Goal: Task Accomplishment & Management: Use online tool/utility

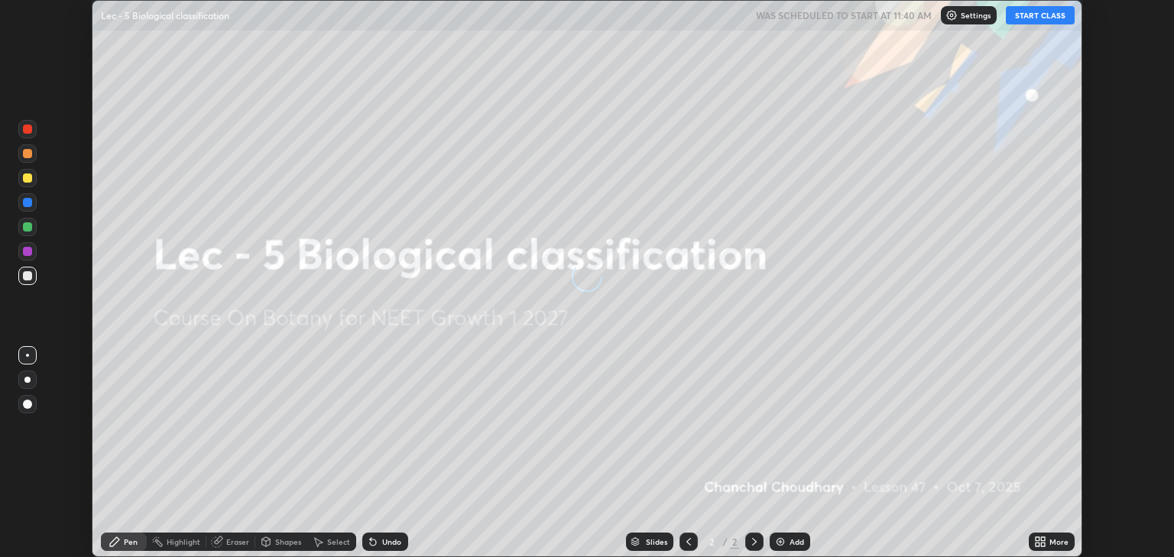
scroll to position [557, 1173]
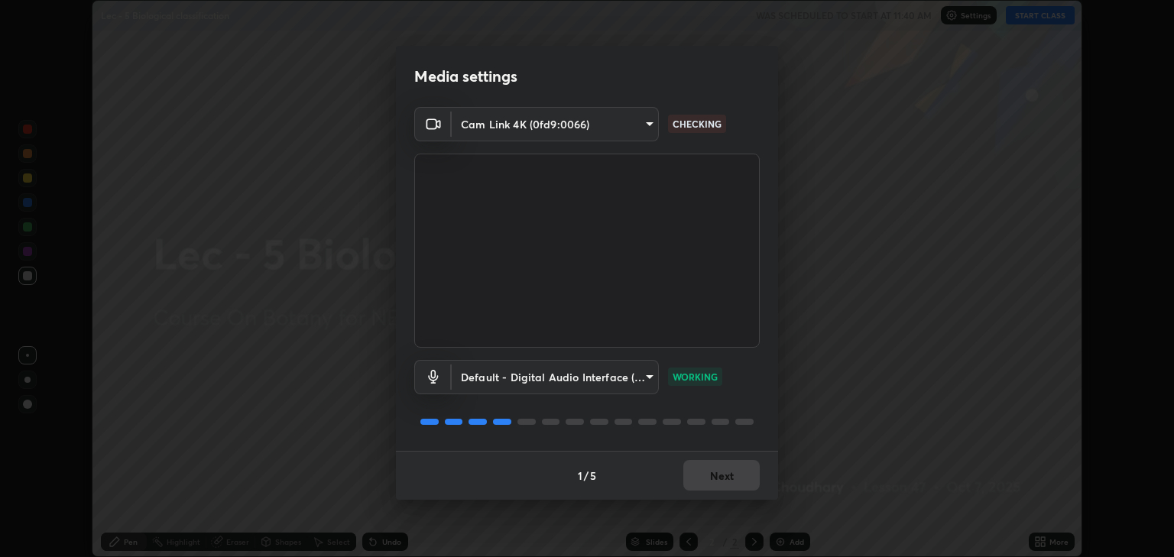
click at [640, 129] on body "Erase all Lec - 5 Biological classification WAS SCHEDULED TO START AT 11:40 AM …" at bounding box center [587, 278] width 1174 height 557
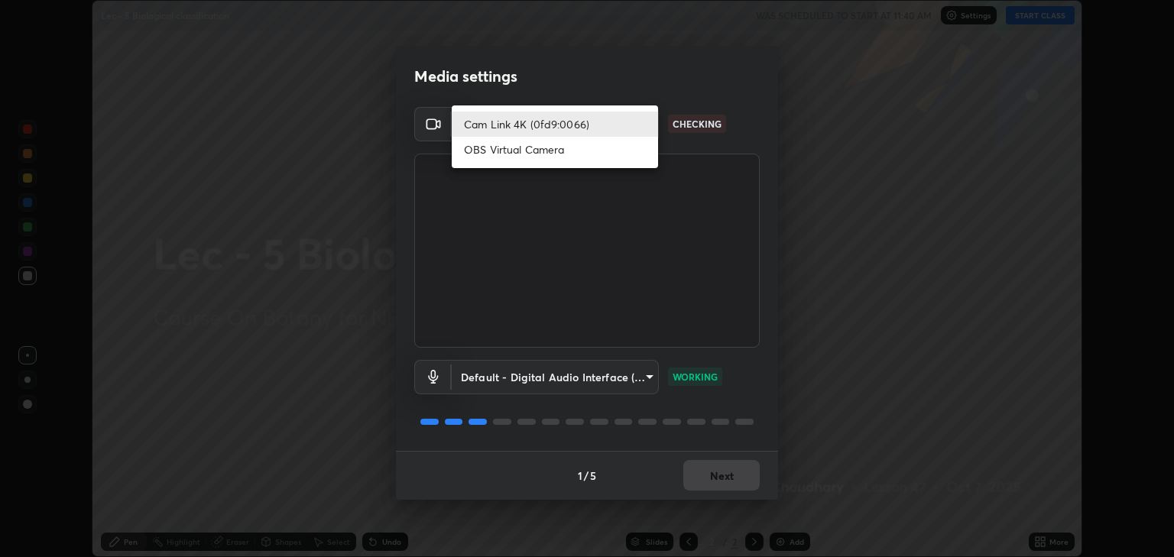
click at [618, 121] on li "Cam Link 4K (0fd9:0066)" at bounding box center [555, 124] width 206 height 25
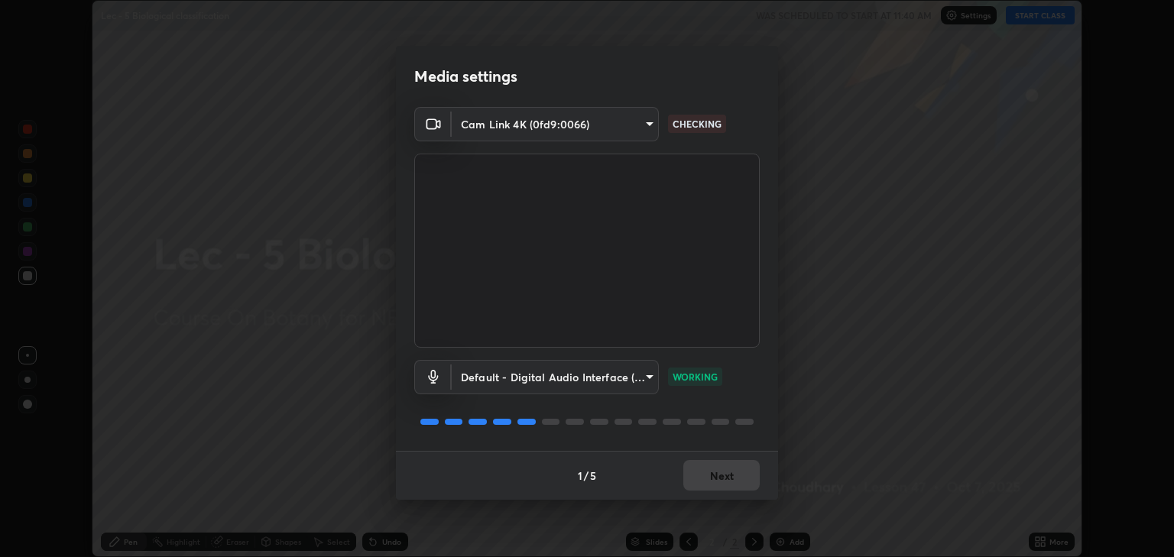
click at [527, 133] on body "Erase all Lec - 5 Biological classification WAS SCHEDULED TO START AT 11:40 AM …" at bounding box center [587, 278] width 1174 height 557
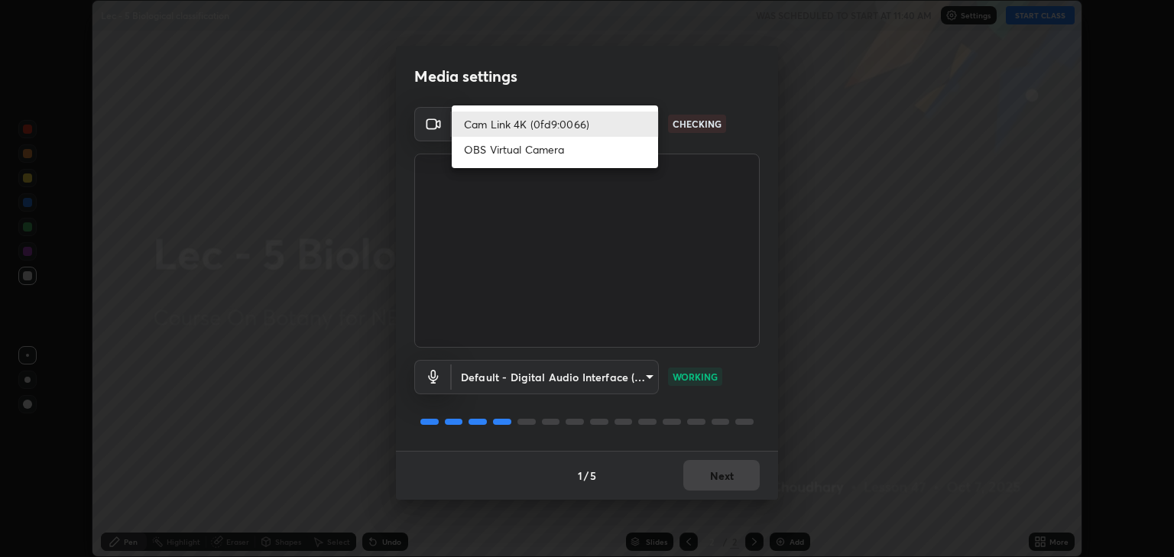
click at [510, 128] on li "Cam Link 4K (0fd9:0066)" at bounding box center [555, 124] width 206 height 25
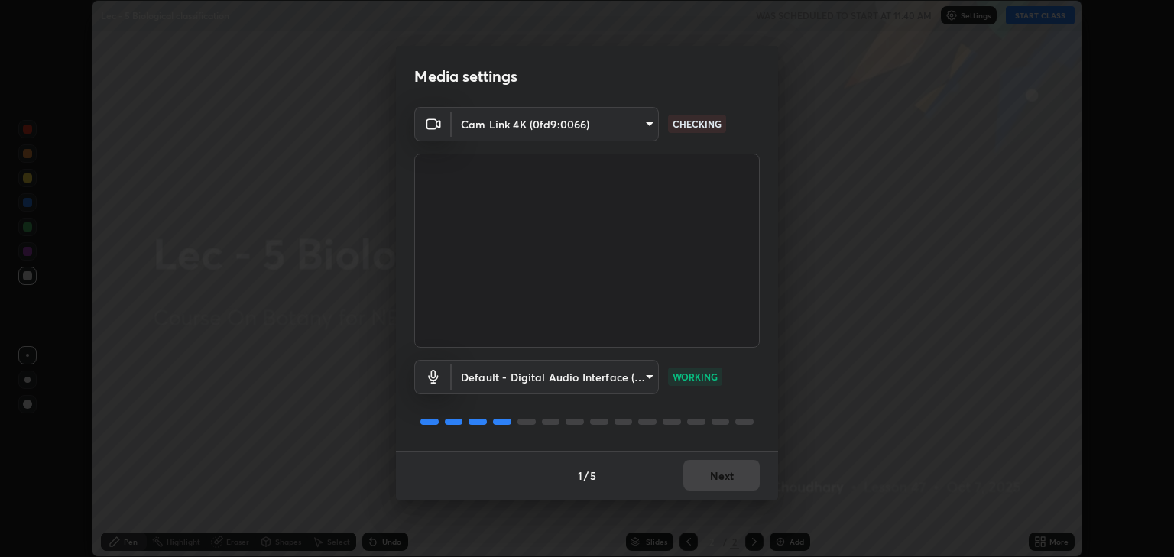
click at [578, 288] on video at bounding box center [586, 251] width 345 height 194
click at [564, 294] on video at bounding box center [586, 251] width 345 height 194
click at [560, 296] on video at bounding box center [586, 251] width 345 height 194
click at [633, 131] on body "Erase all Lec - 5 Biological classification WAS SCHEDULED TO START AT 11:40 AM …" at bounding box center [587, 278] width 1174 height 557
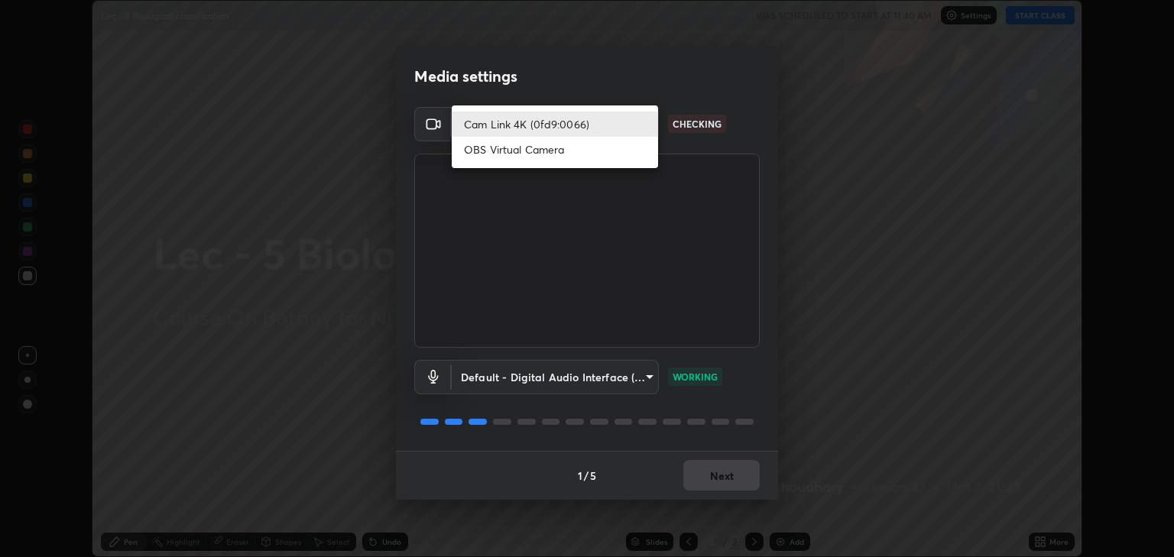
click at [568, 149] on li "OBS Virtual Camera" at bounding box center [555, 149] width 206 height 25
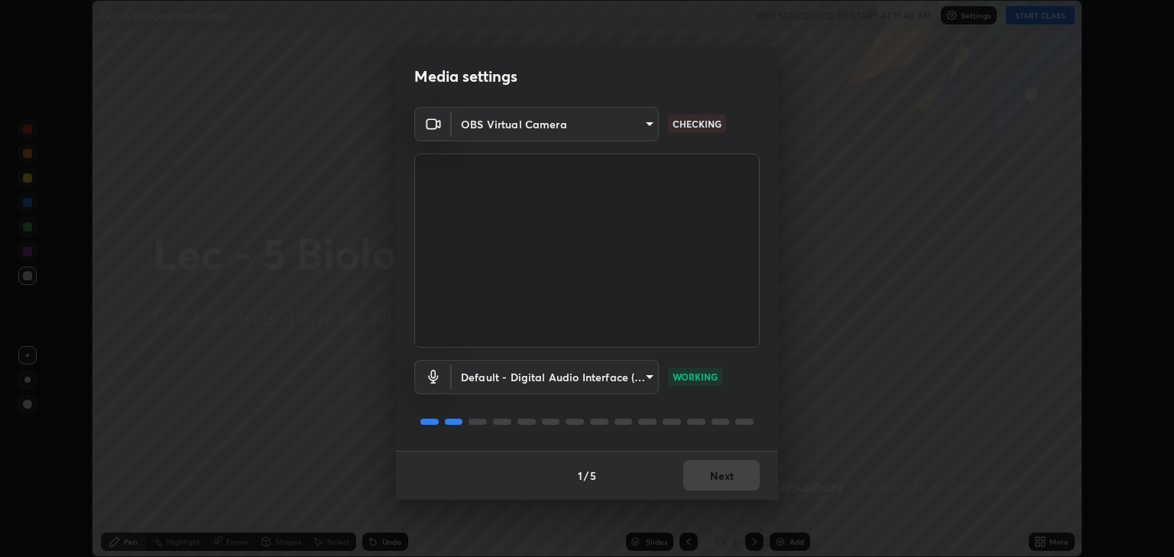
click at [637, 128] on body "Erase all Lec - 5 Biological classification WAS SCHEDULED TO START AT 11:40 AM …" at bounding box center [587, 278] width 1174 height 557
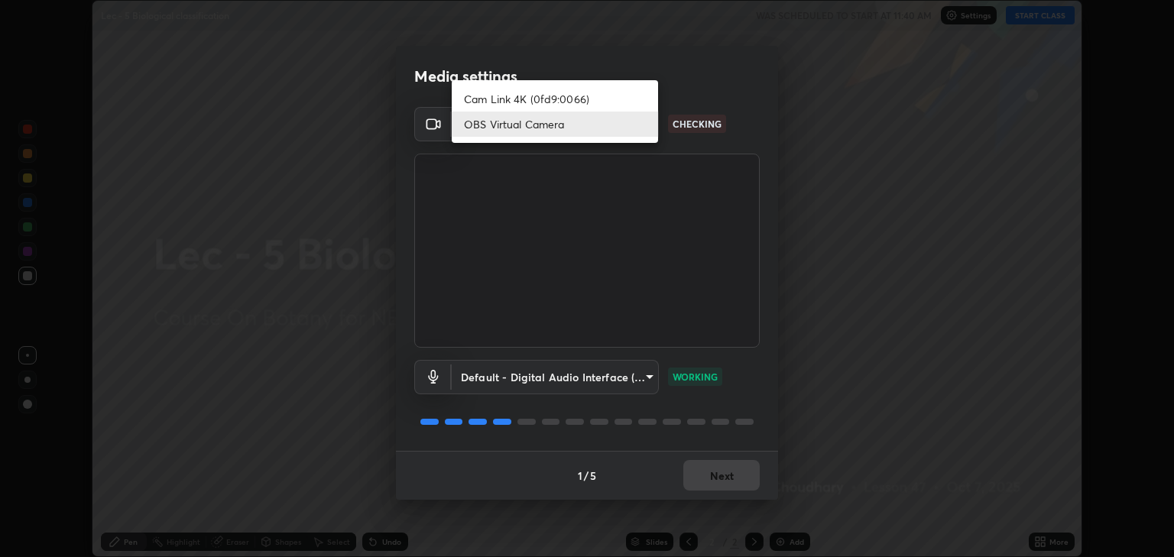
click at [617, 102] on li "Cam Link 4K (0fd9:0066)" at bounding box center [555, 98] width 206 height 25
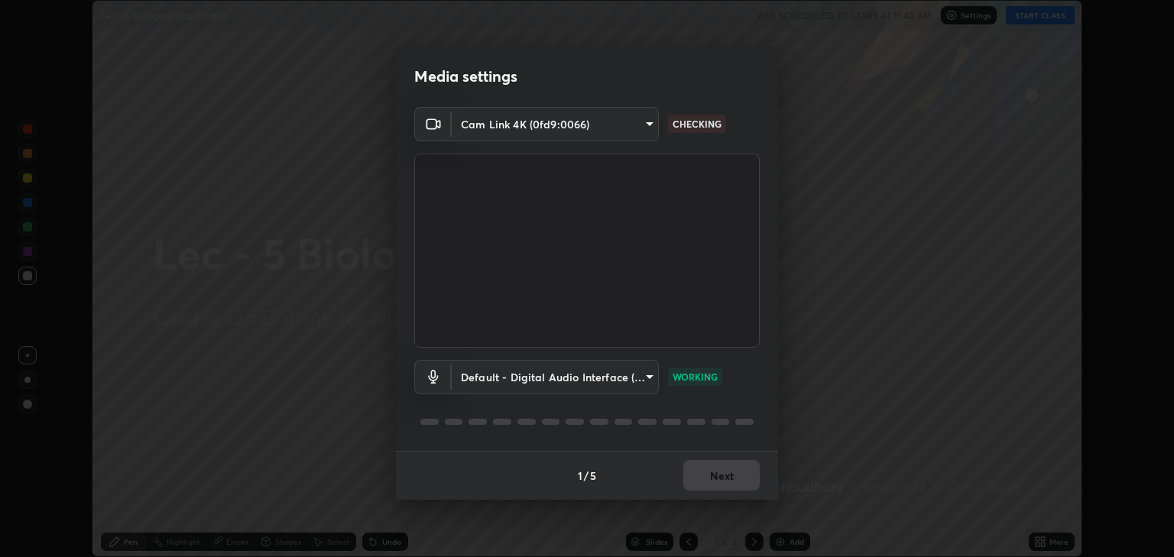
click at [507, 128] on body "Erase all Lec - 5 Biological classification WAS SCHEDULED TO START AT 11:40 AM …" at bounding box center [587, 278] width 1174 height 557
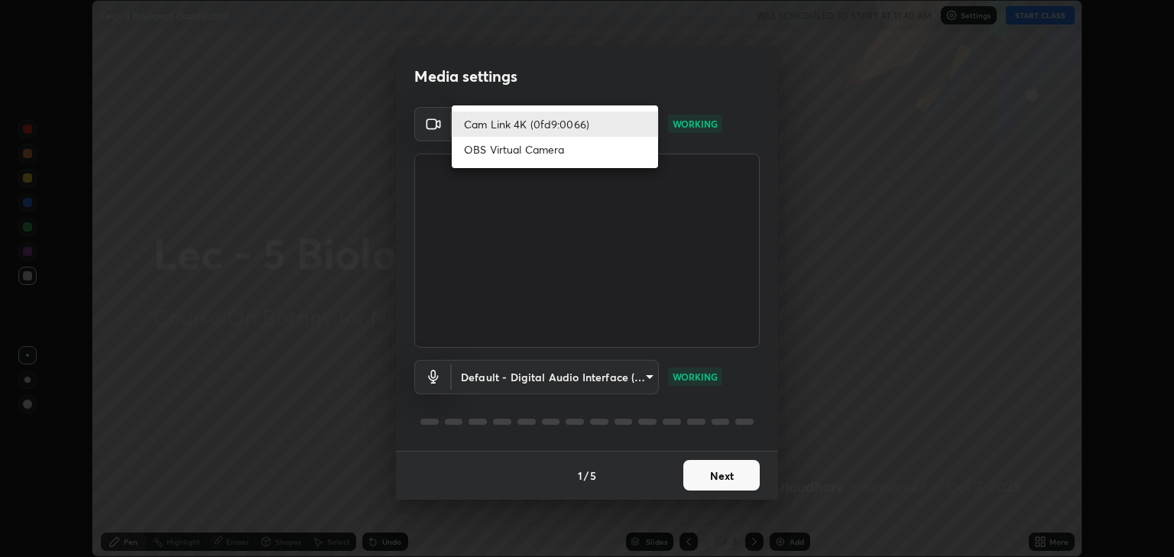
click at [509, 160] on li "OBS Virtual Camera" at bounding box center [555, 149] width 206 height 25
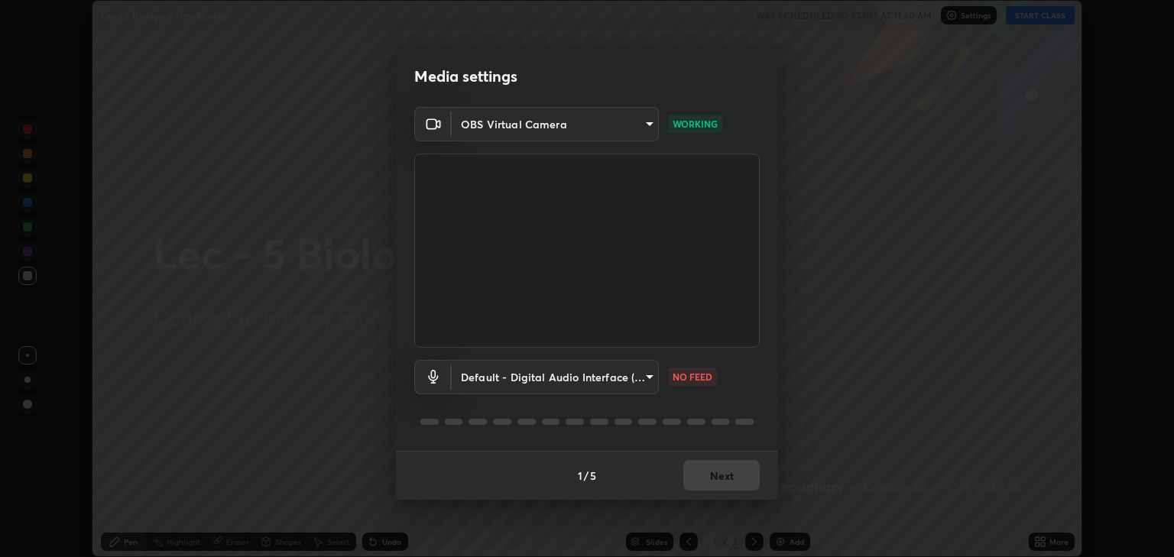
click at [510, 125] on body "Erase all Lec - 5 Biological classification WAS SCHEDULED TO START AT 11:40 AM …" at bounding box center [587, 278] width 1174 height 557
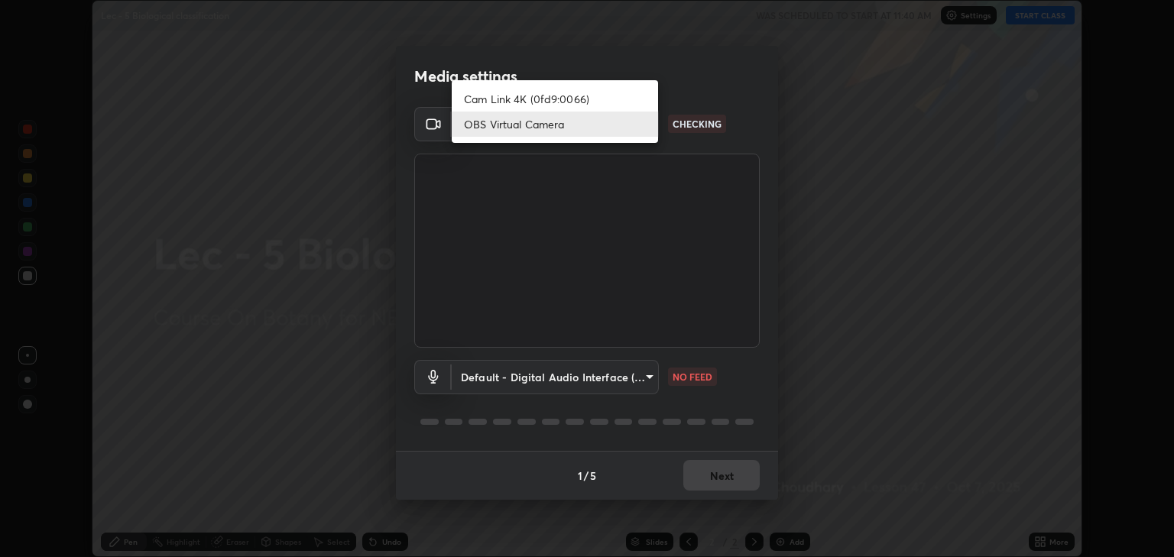
click at [500, 97] on li "Cam Link 4K (0fd9:0066)" at bounding box center [555, 98] width 206 height 25
type input "6889e5757fad77820649456bc3a7e4ae290f4e048e3f3cb88d02d5782dedffd8"
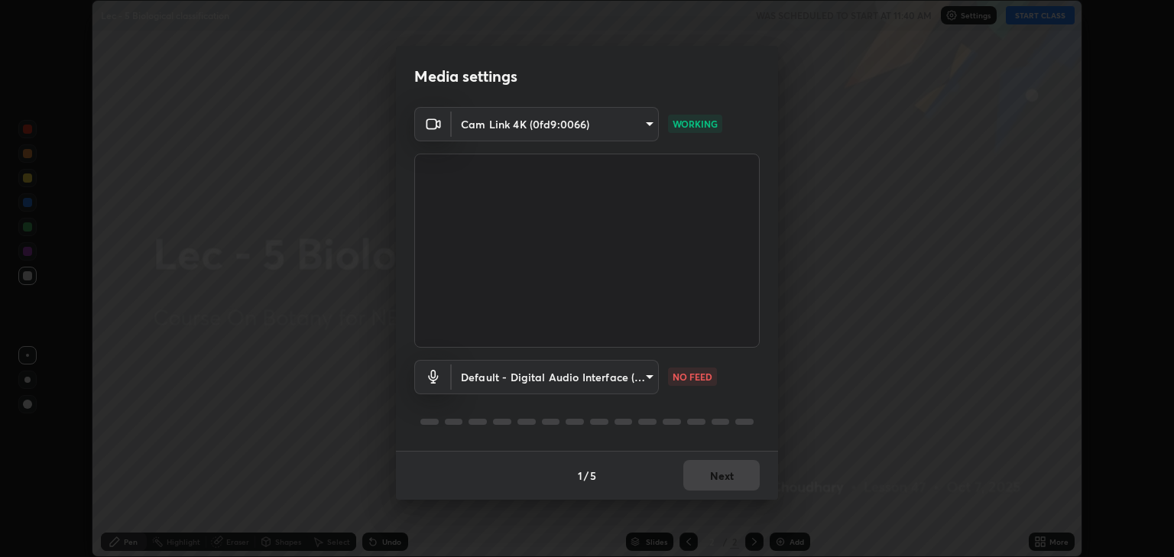
click at [650, 377] on body "Erase all Lec - 5 Biological classification WAS SCHEDULED TO START AT 11:40 AM …" at bounding box center [587, 278] width 1174 height 557
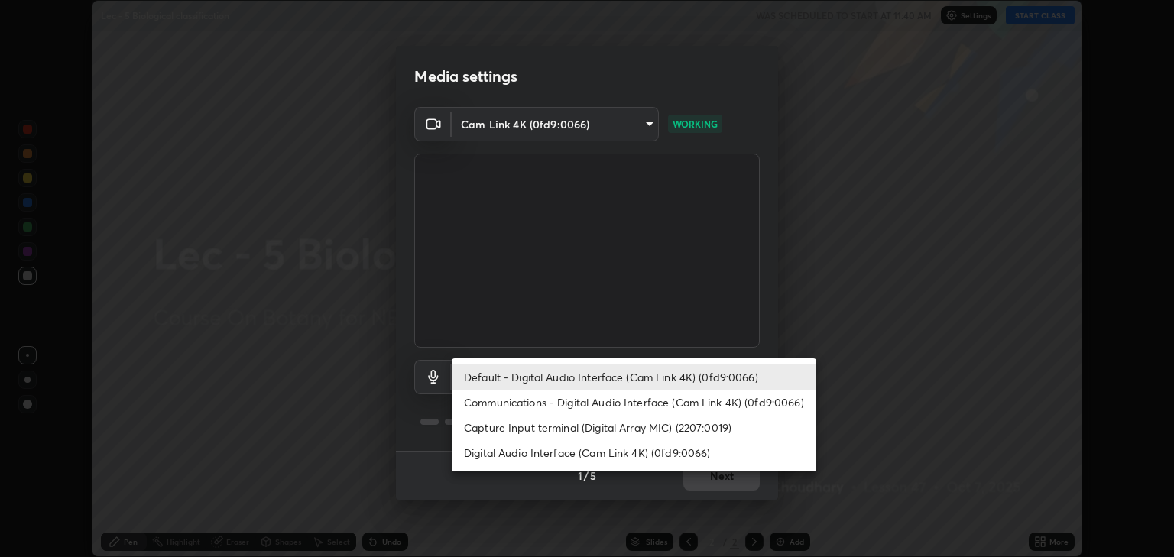
click at [637, 403] on li "Communications - Digital Audio Interface (Cam Link 4K) (0fd9:0066)" at bounding box center [634, 402] width 364 height 25
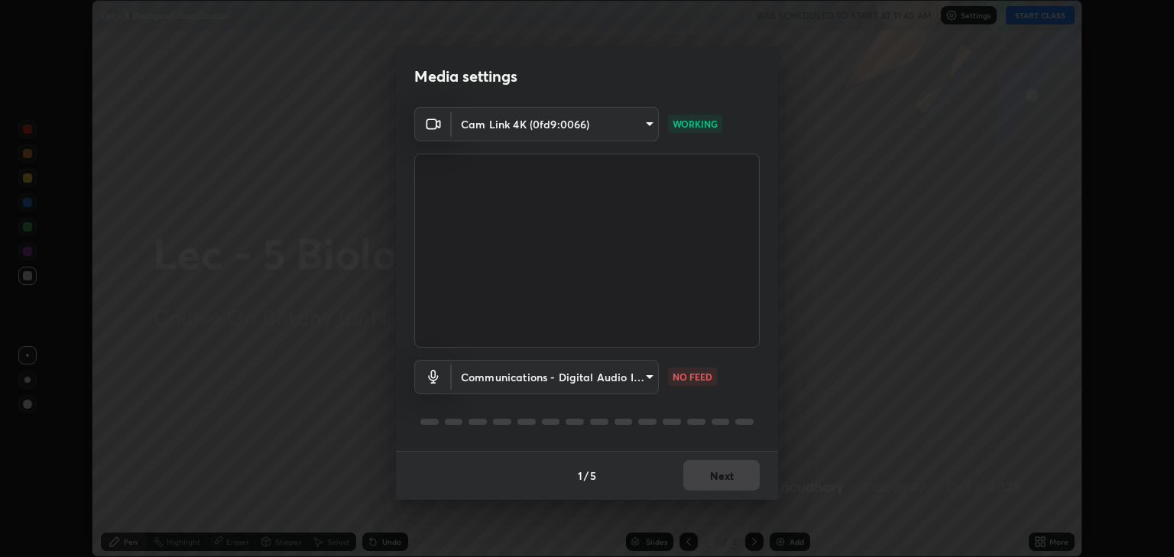
click at [630, 379] on body "Erase all Lec - 5 Biological classification WAS SCHEDULED TO START AT 11:40 AM …" at bounding box center [587, 278] width 1174 height 557
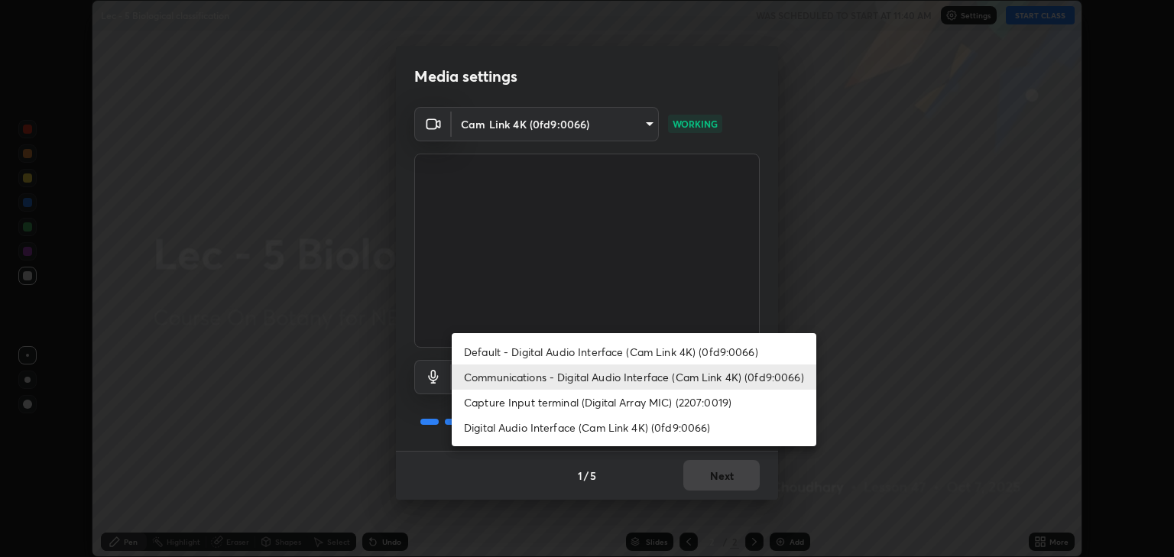
click at [626, 353] on li "Default - Digital Audio Interface (Cam Link 4K) (0fd9:0066)" at bounding box center [634, 351] width 364 height 25
type input "default"
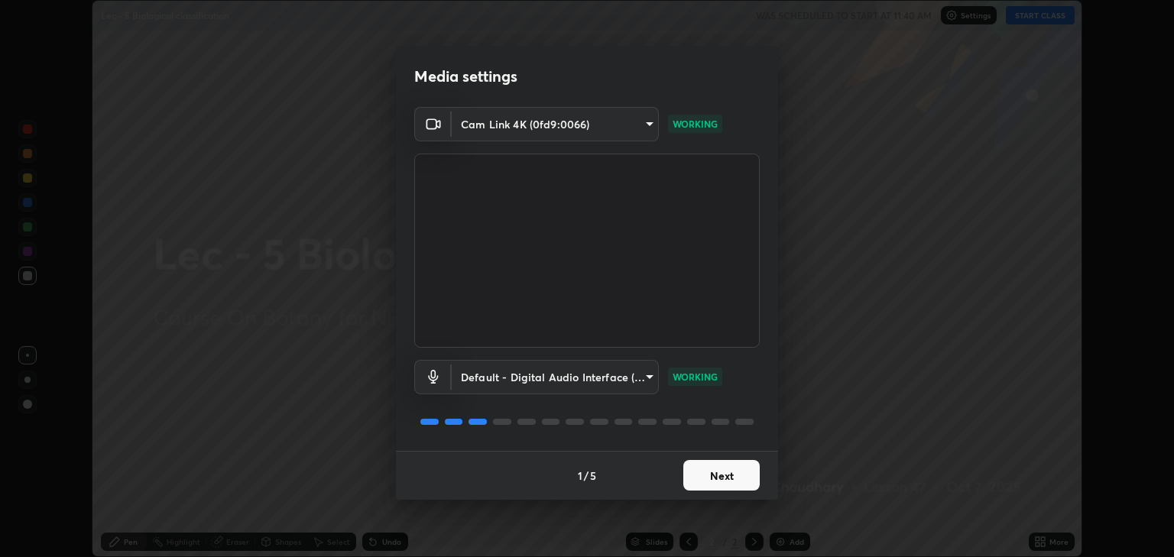
click at [712, 468] on button "Next" at bounding box center [721, 475] width 76 height 31
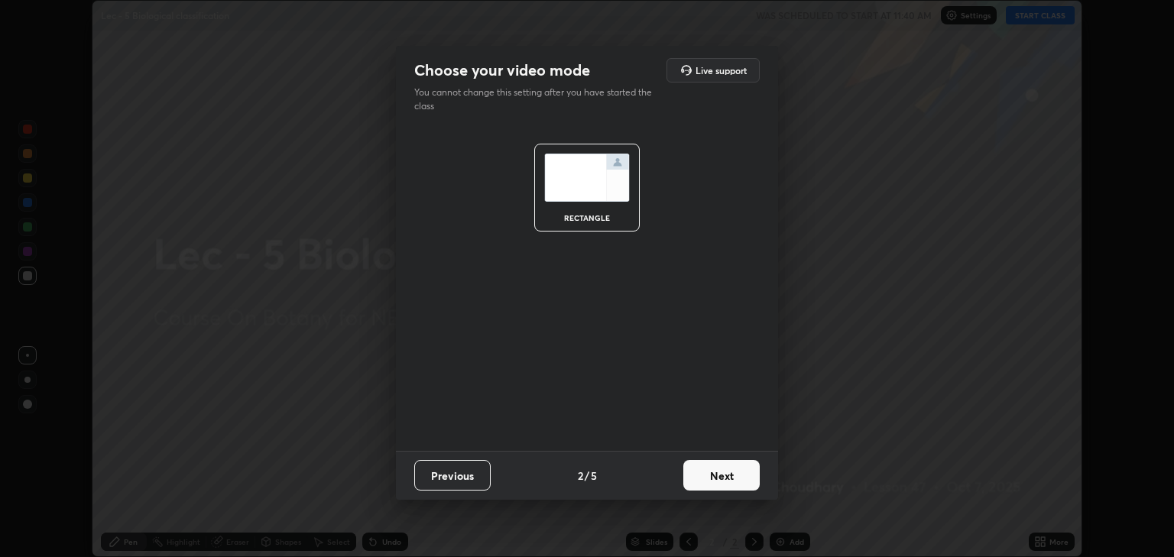
click at [712, 470] on button "Next" at bounding box center [721, 475] width 76 height 31
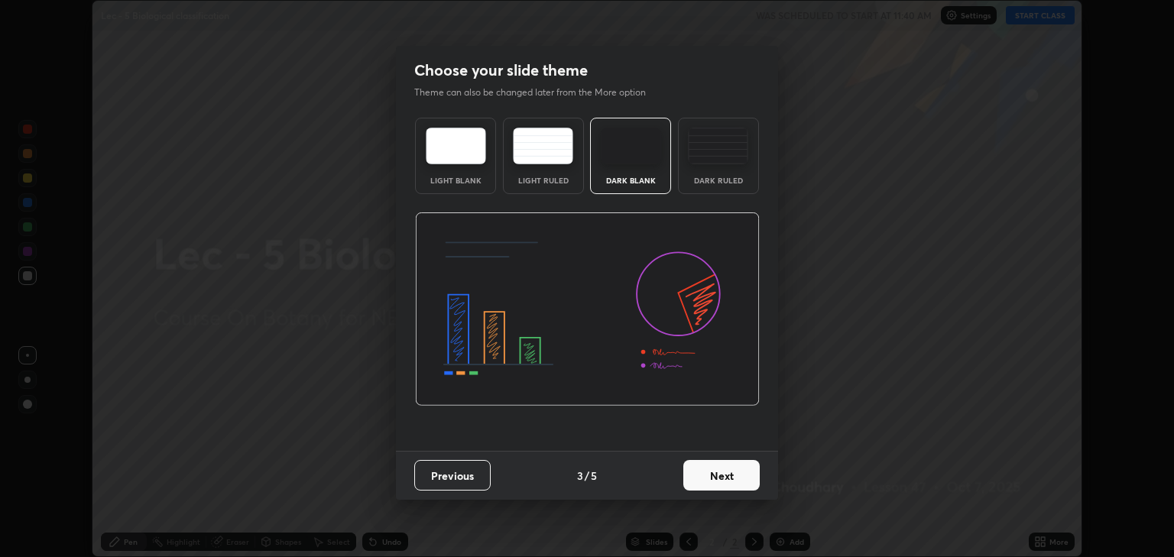
click at [712, 469] on button "Next" at bounding box center [721, 475] width 76 height 31
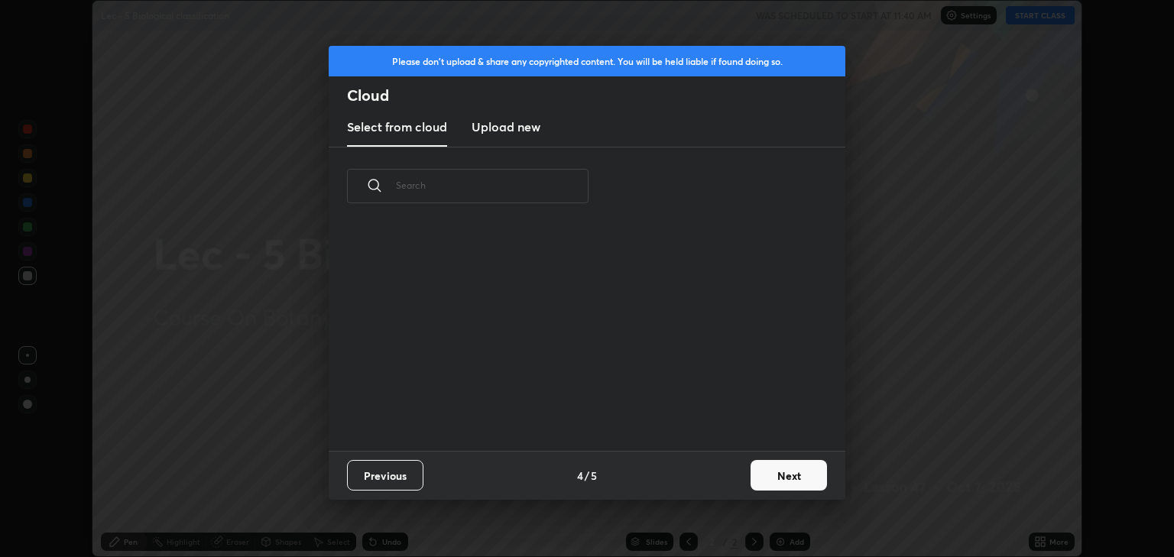
scroll to position [225, 491]
click at [765, 481] on button "Next" at bounding box center [788, 475] width 76 height 31
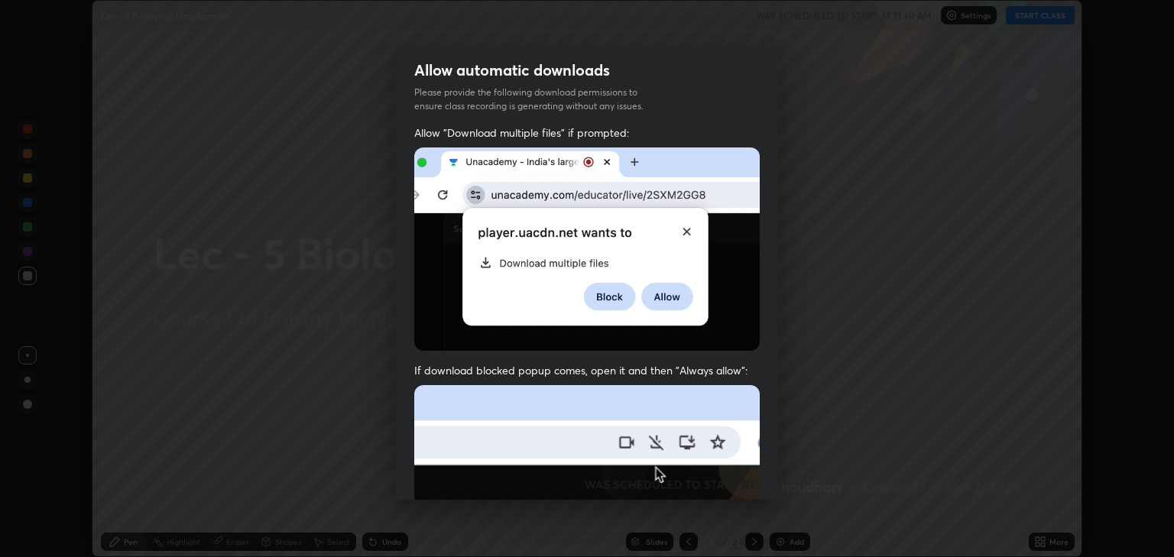
click at [769, 477] on div "Allow "Download multiple files" if prompted: If download blocked popup comes, o…" at bounding box center [587, 446] width 382 height 643
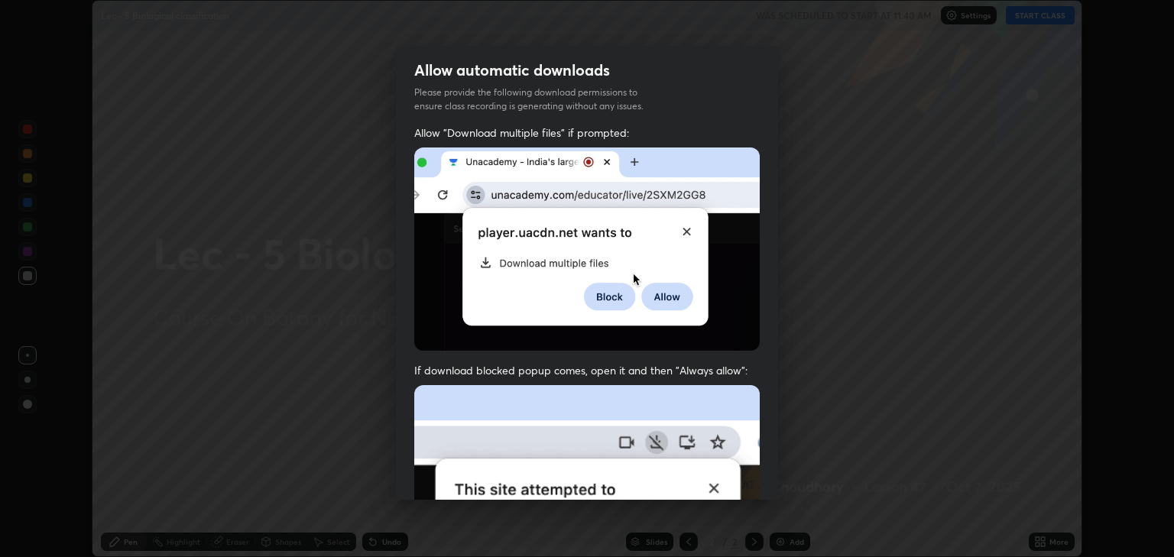
click at [772, 476] on div "Allow "Download multiple files" if prompted: If download blocked popup comes, o…" at bounding box center [587, 446] width 382 height 643
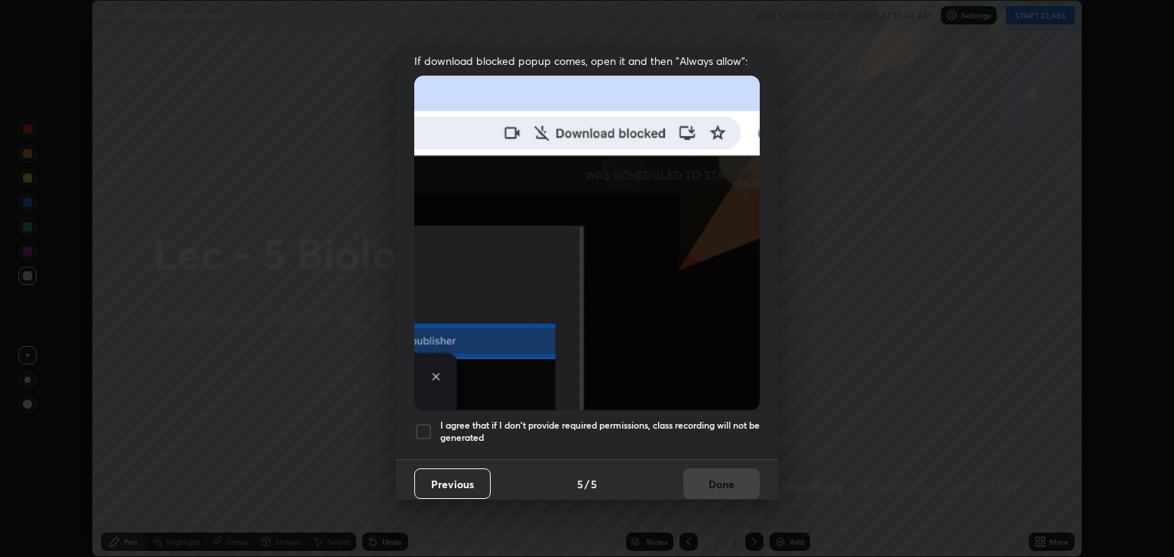
click at [426, 423] on div at bounding box center [423, 432] width 18 height 18
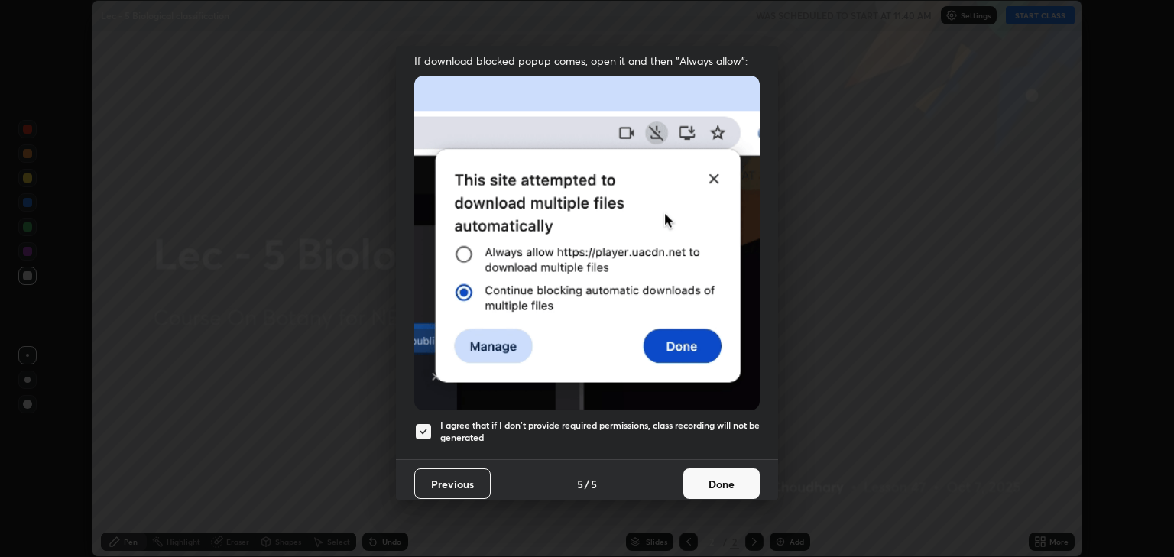
click at [708, 480] on button "Done" at bounding box center [721, 483] width 76 height 31
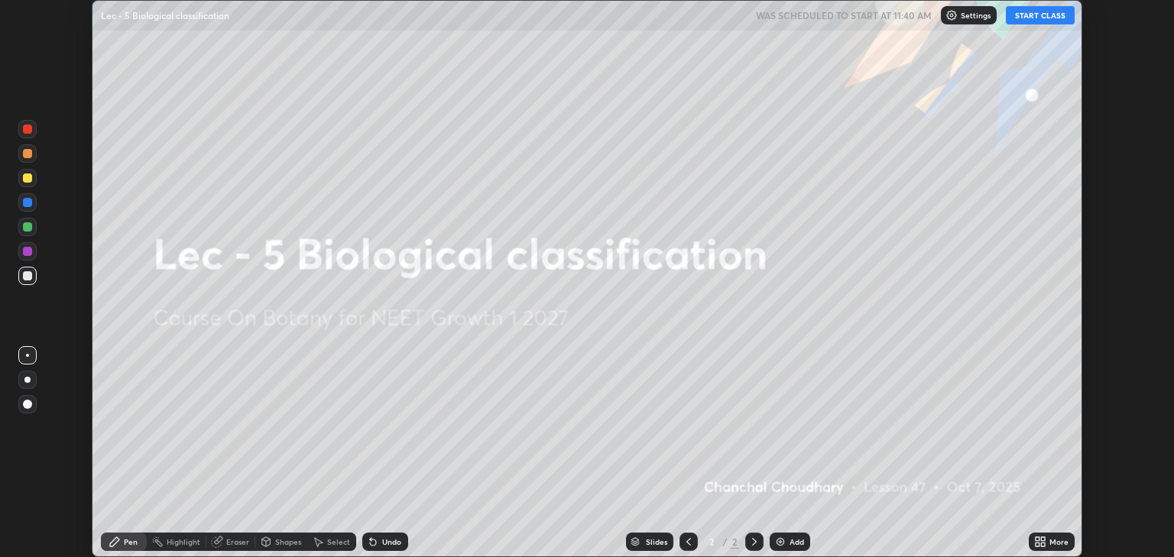
click at [1035, 14] on button "START CLASS" at bounding box center [1040, 15] width 69 height 18
click at [792, 543] on div "Add" at bounding box center [796, 542] width 15 height 8
